Goal: Information Seeking & Learning: Learn about a topic

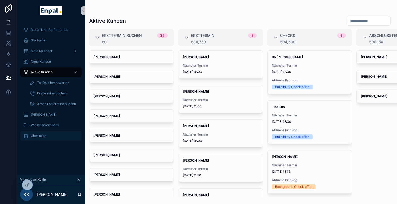
click at [41, 140] on div "Über mich" at bounding box center [50, 136] width 55 height 8
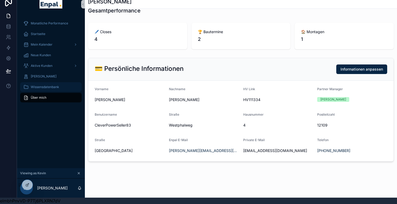
scroll to position [10, 0]
click at [55, 87] on span "Wissensdatenbank" at bounding box center [45, 87] width 28 height 4
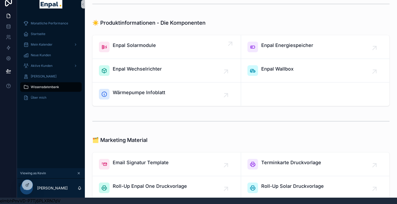
scroll to position [396, 0]
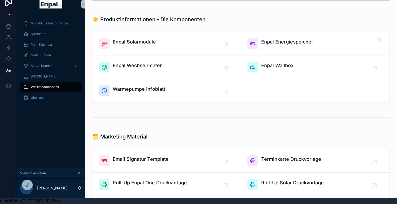
click at [286, 44] on span "Enpal Energiespeicher" at bounding box center [287, 41] width 52 height 7
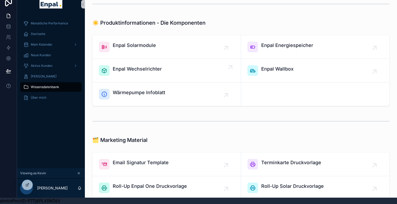
click at [190, 71] on div "Enpal Wechselrichter" at bounding box center [167, 70] width 136 height 11
